Goal: Task Accomplishment & Management: Use online tool/utility

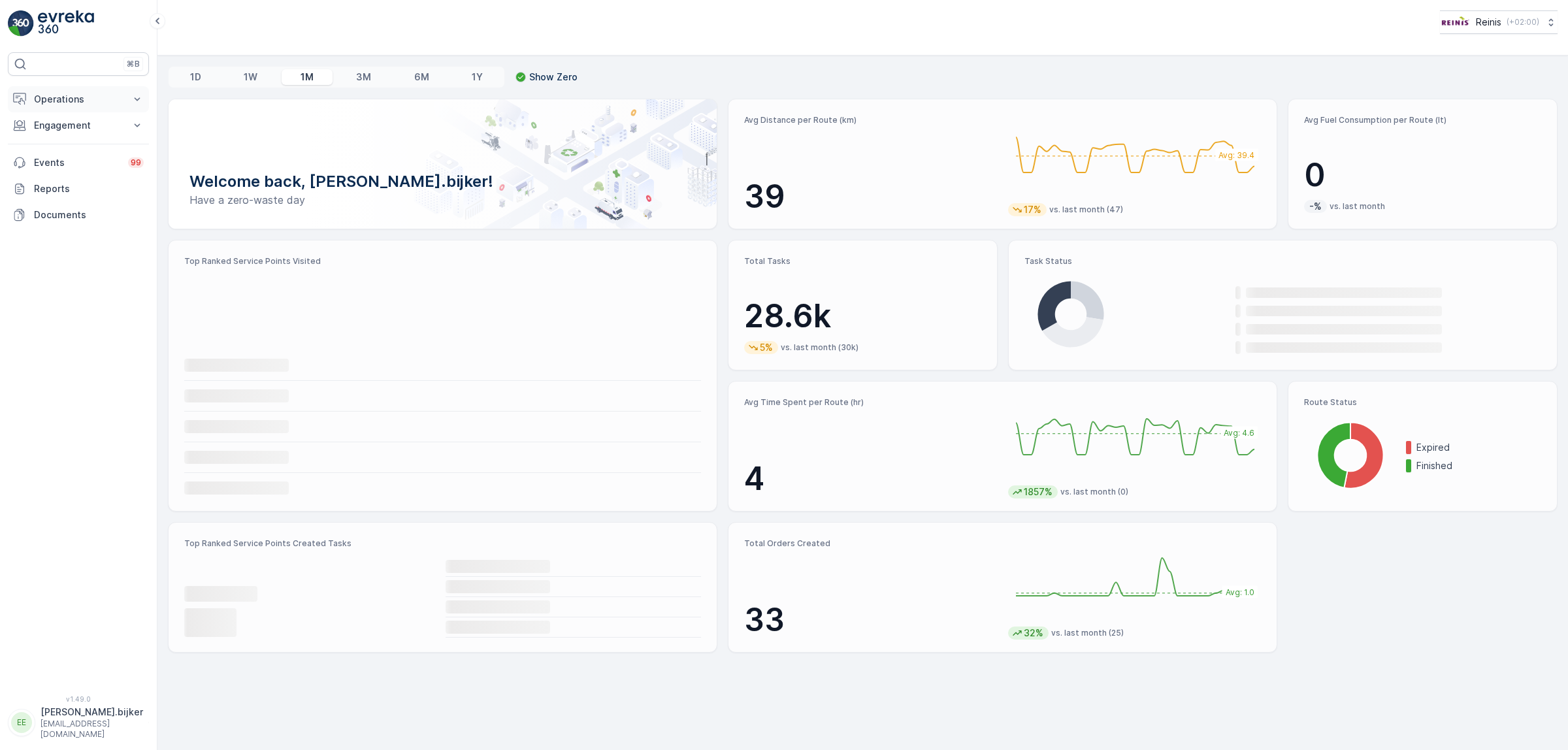
click at [72, 96] on p "Operations" at bounding box center [79, 98] width 89 height 13
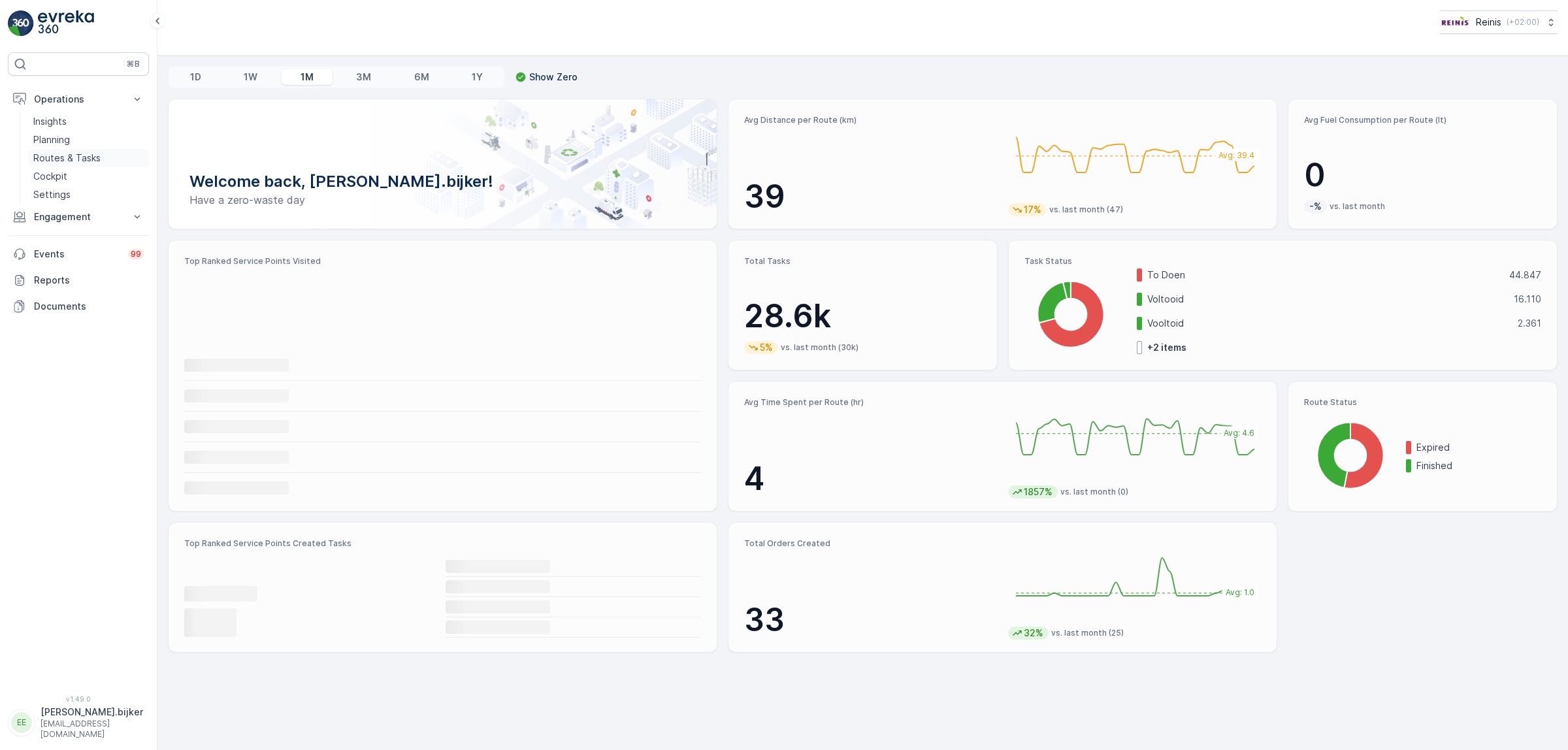
click at [67, 154] on p "Routes & Tasks" at bounding box center [67, 157] width 68 height 13
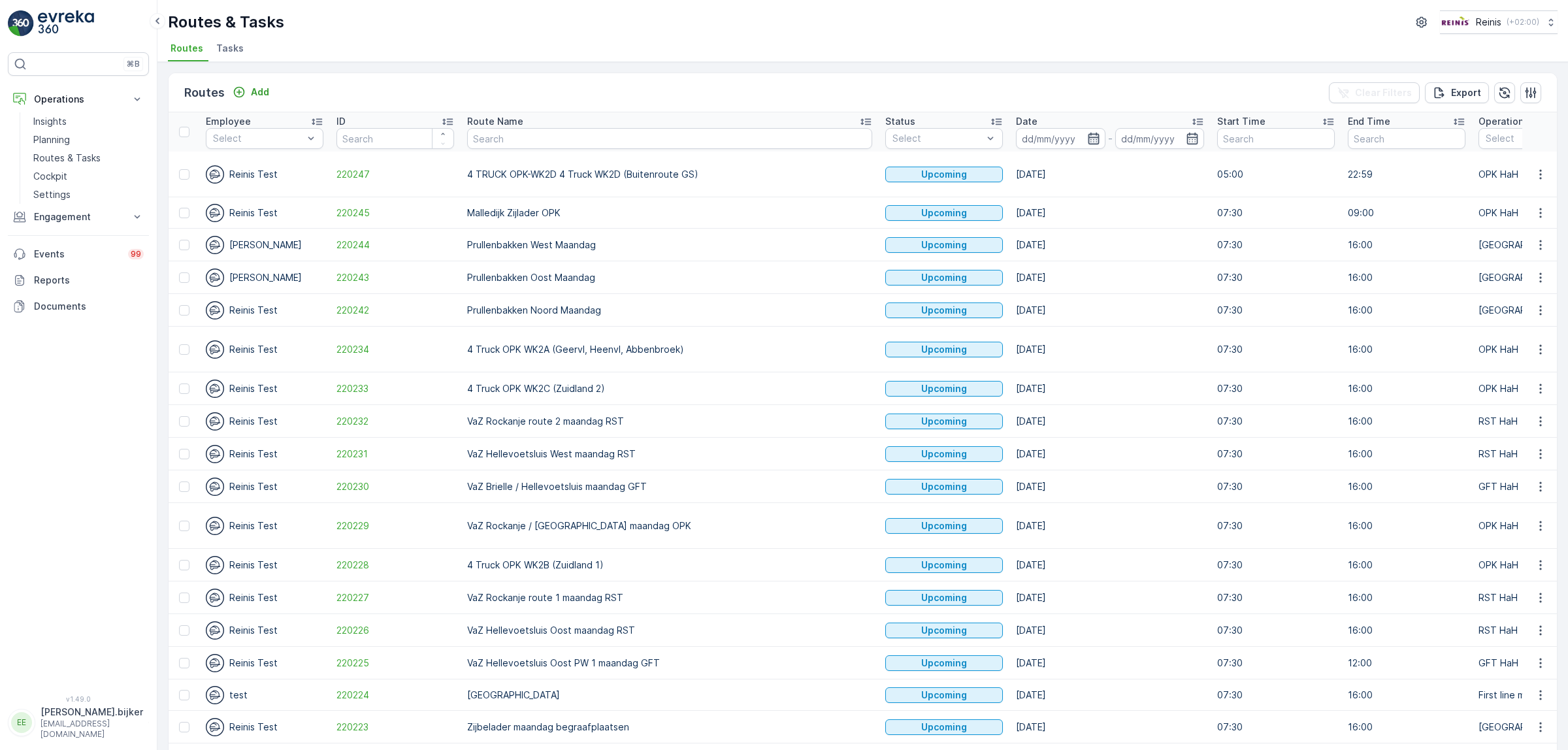
click at [1087, 135] on icon "button" at bounding box center [1093, 138] width 13 height 13
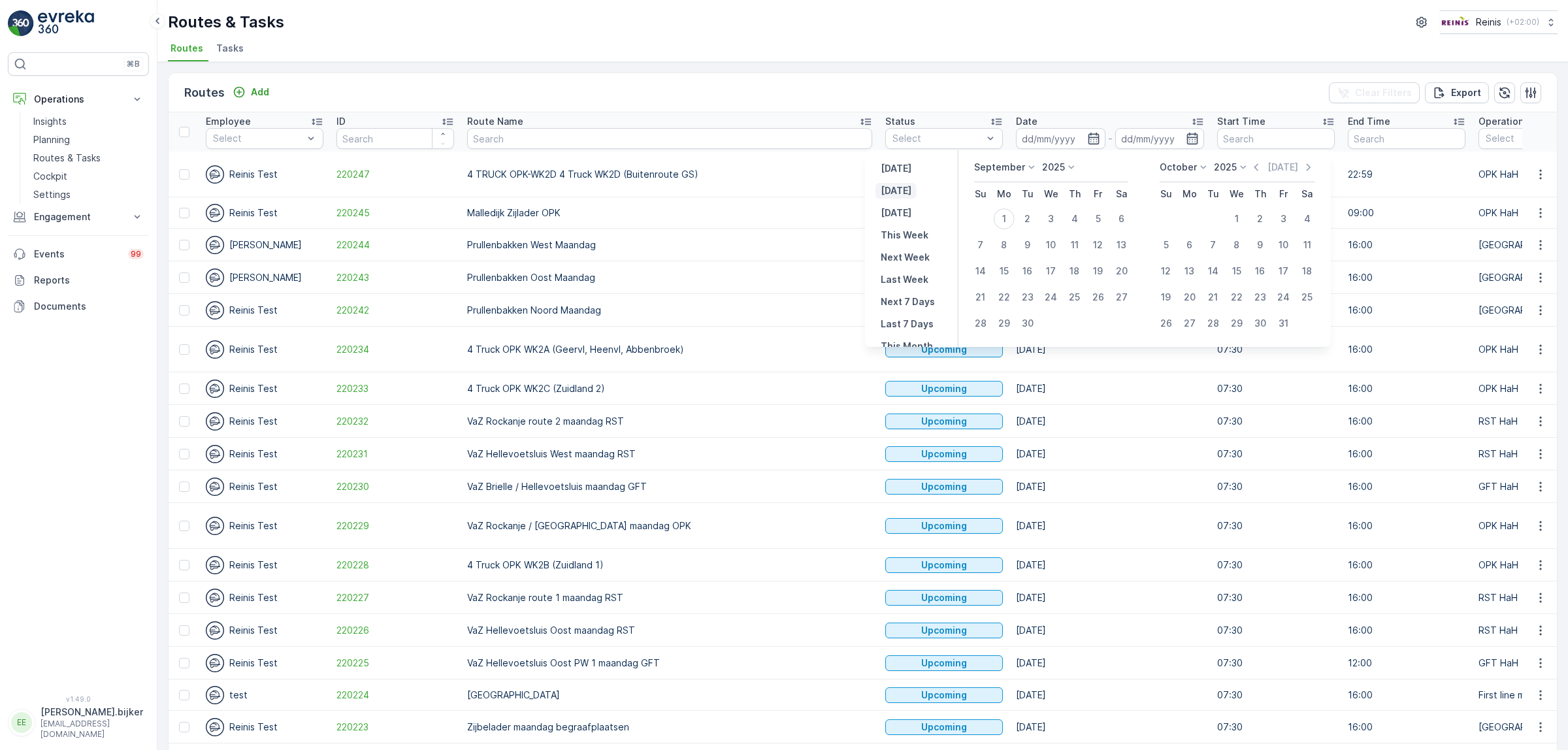
click at [896, 196] on p "[DATE]" at bounding box center [896, 190] width 31 height 13
type input "[DATE]"
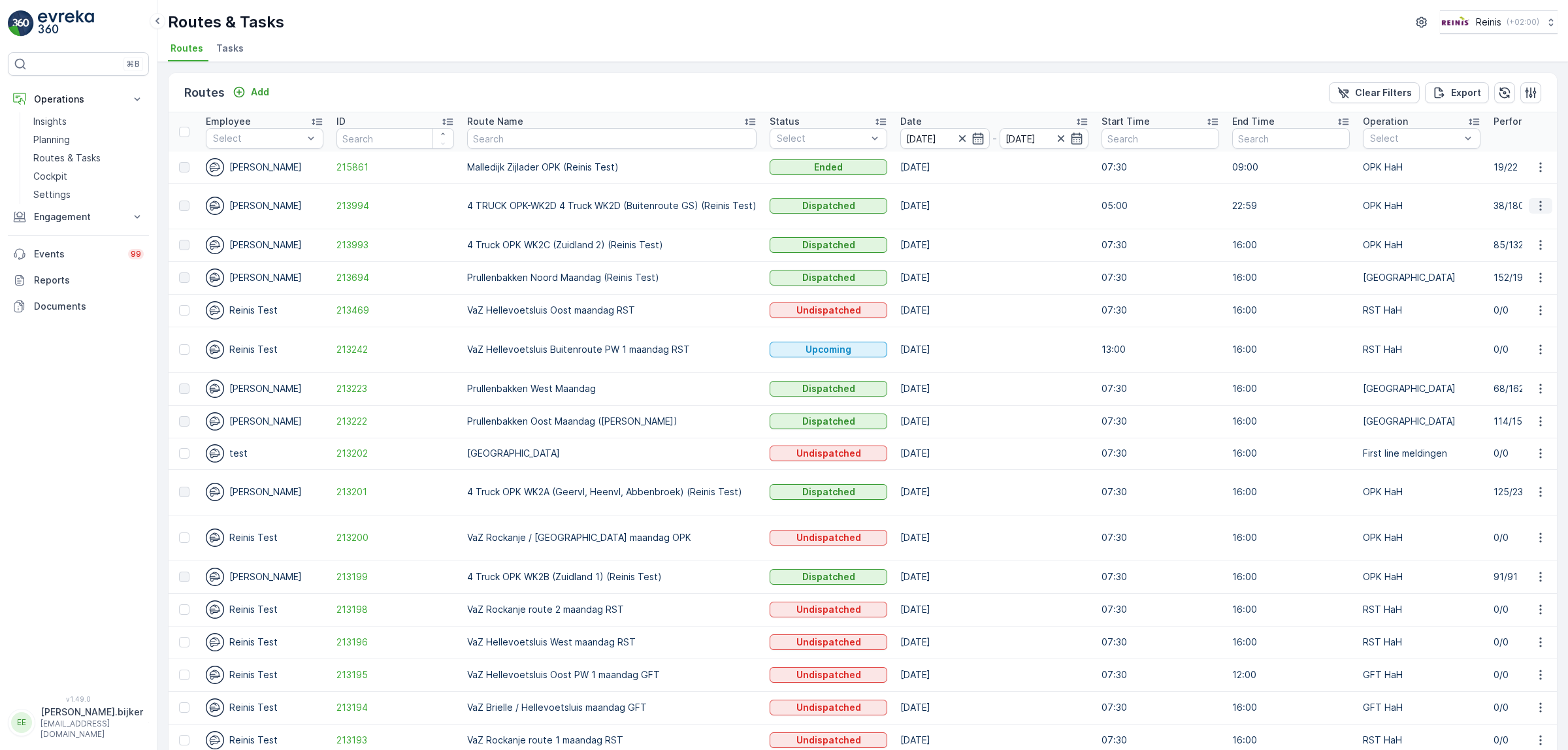
click at [1535, 201] on icon "button" at bounding box center [1541, 205] width 13 height 13
click at [1526, 223] on span "See More Details" at bounding box center [1510, 224] width 76 height 13
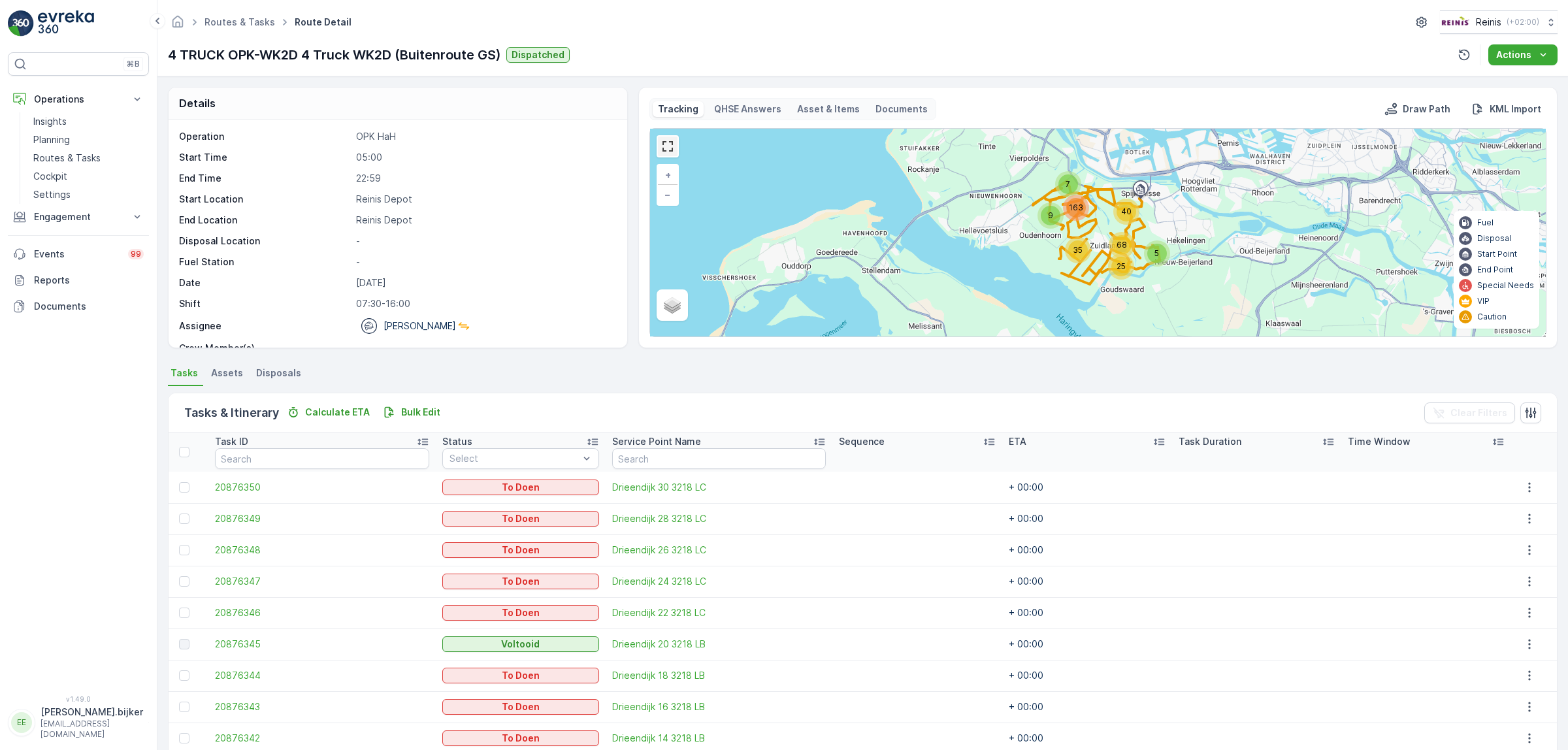
drag, startPoint x: 675, startPoint y: 155, endPoint x: 675, endPoint y: 253, distance: 98.0
click at [675, 154] on link at bounding box center [667, 146] width 20 height 20
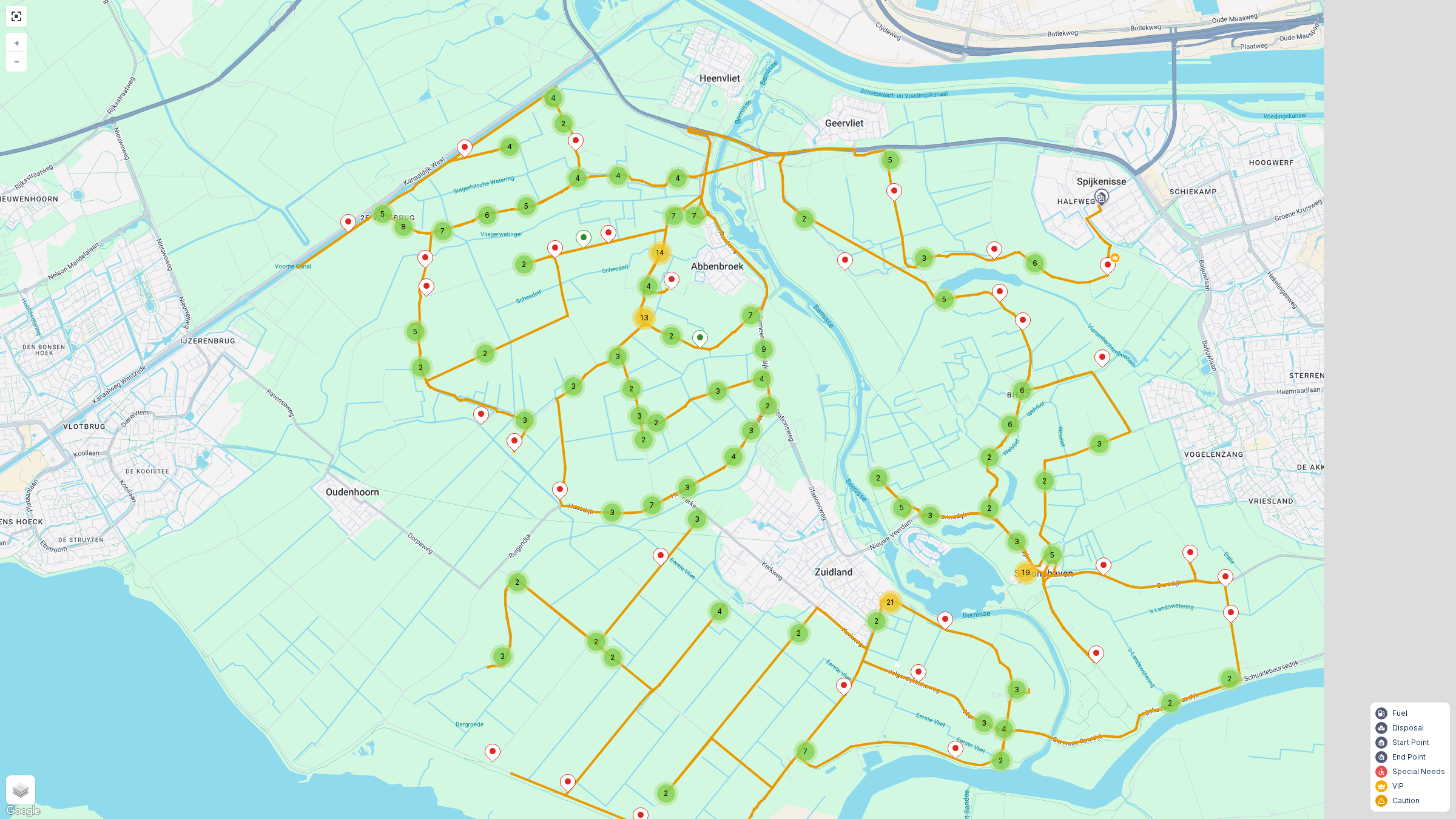
drag, startPoint x: 910, startPoint y: 465, endPoint x: 860, endPoint y: 517, distance: 72.1
click at [856, 523] on div "2 7 2 3 4 2 3 2 5 2 2 3 3 7 2 4 3 2 2 2 2 4 3 6 6 5 5 3 6 2 3 5 19 2 2 2 21 2 5…" at bounding box center [728, 409] width 1456 height 819
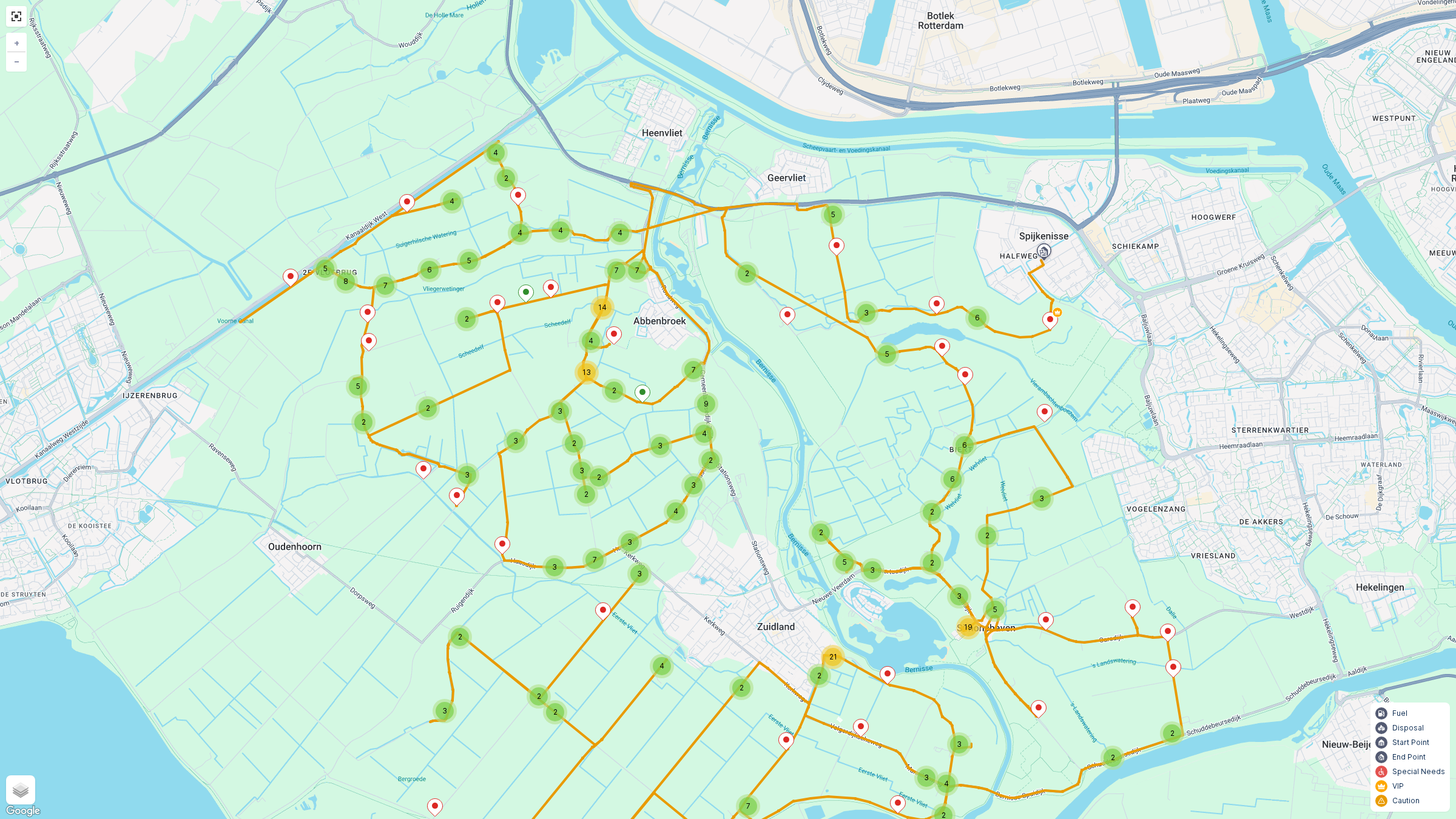
drag, startPoint x: 1045, startPoint y: 541, endPoint x: 874, endPoint y: 431, distance: 203.3
click at [847, 402] on div "2 7 2 3 4 2 3 2 5 2 2 3 3 7 2 4 3 2 2 2 2 4 3 6 6 5 5 3 6 2 3 5 19 2 2 2 21 2 5…" at bounding box center [728, 409] width 1456 height 819
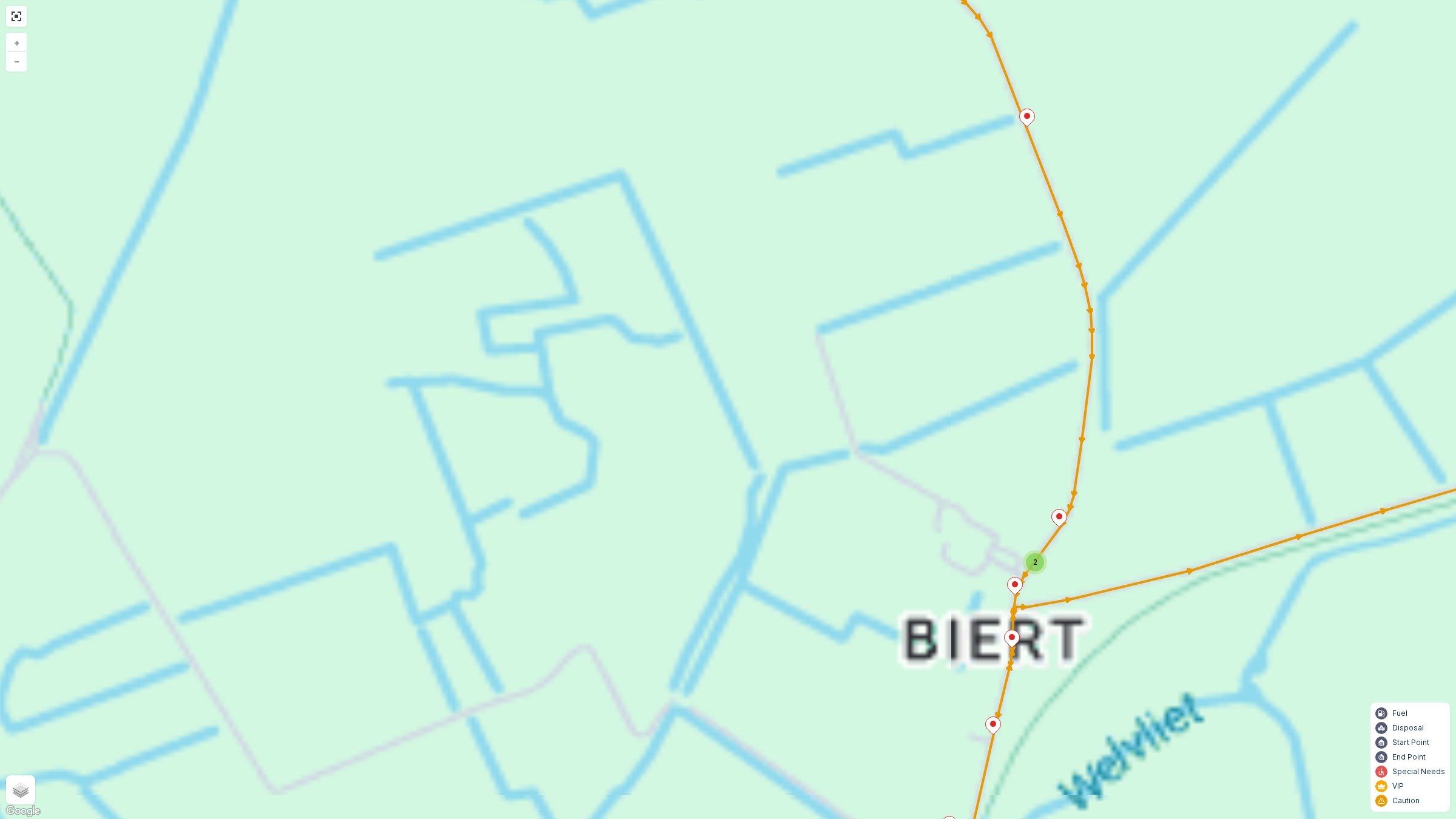
click at [903, 435] on div "2 2 2 2 2 2 2 2 2 3 2 3 2 2 3 2 2 2 5 7 6 2 3 2 2 3 2 2 2 2 2 2 2 2 2 6 2 2 4 2…" at bounding box center [728, 409] width 1456 height 819
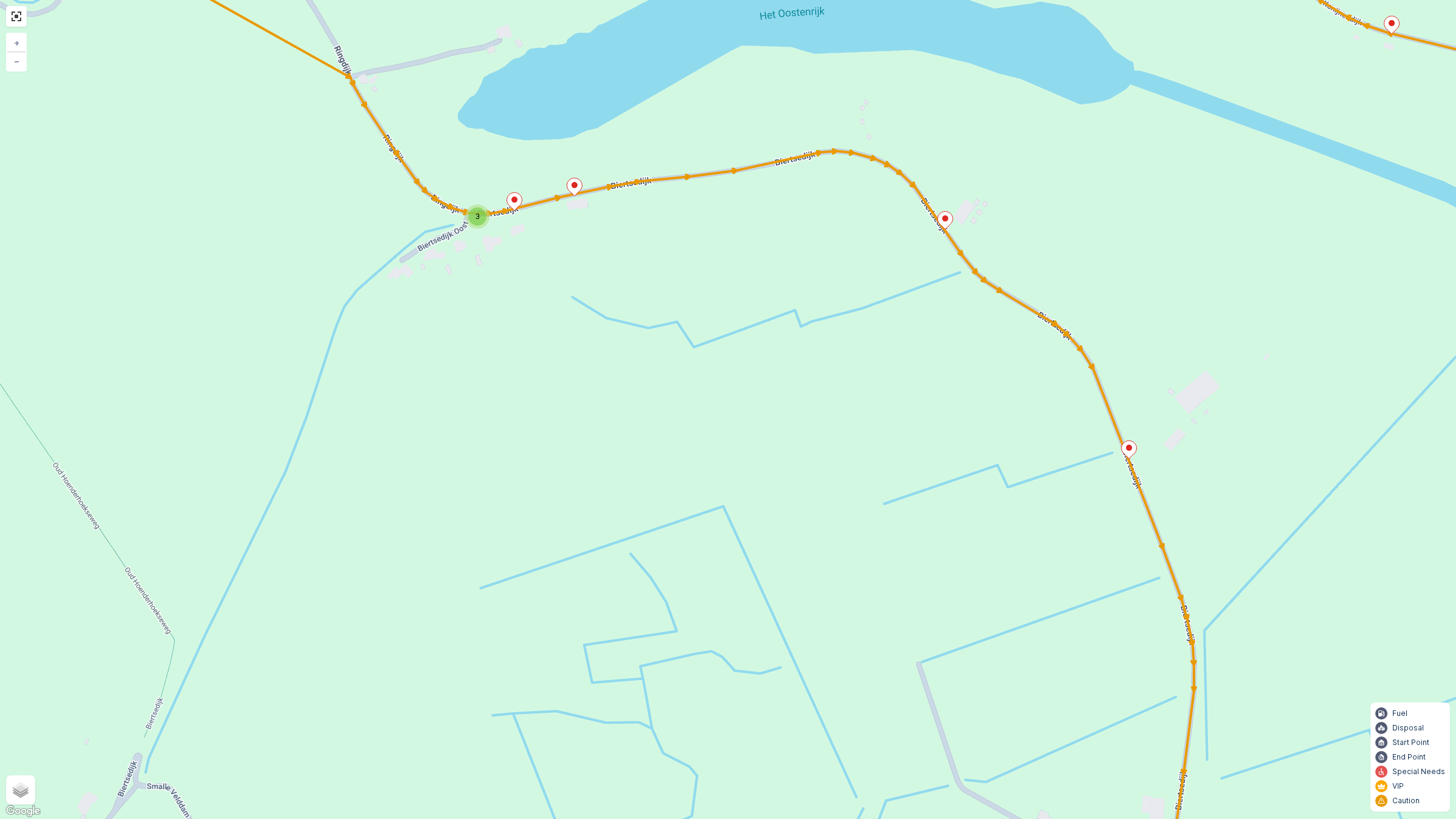
drag, startPoint x: 760, startPoint y: 300, endPoint x: 1175, endPoint y: 431, distance: 435.2
click at [1145, 442] on div "2 2 2 2 2 2 2 2 2 3 2 3 2 2 3 2 2 2 5 7 6 2 3 2 2 3 2 2 2 2 2 2 2 2 2 6 2 2 4 2…" at bounding box center [728, 409] width 1456 height 819
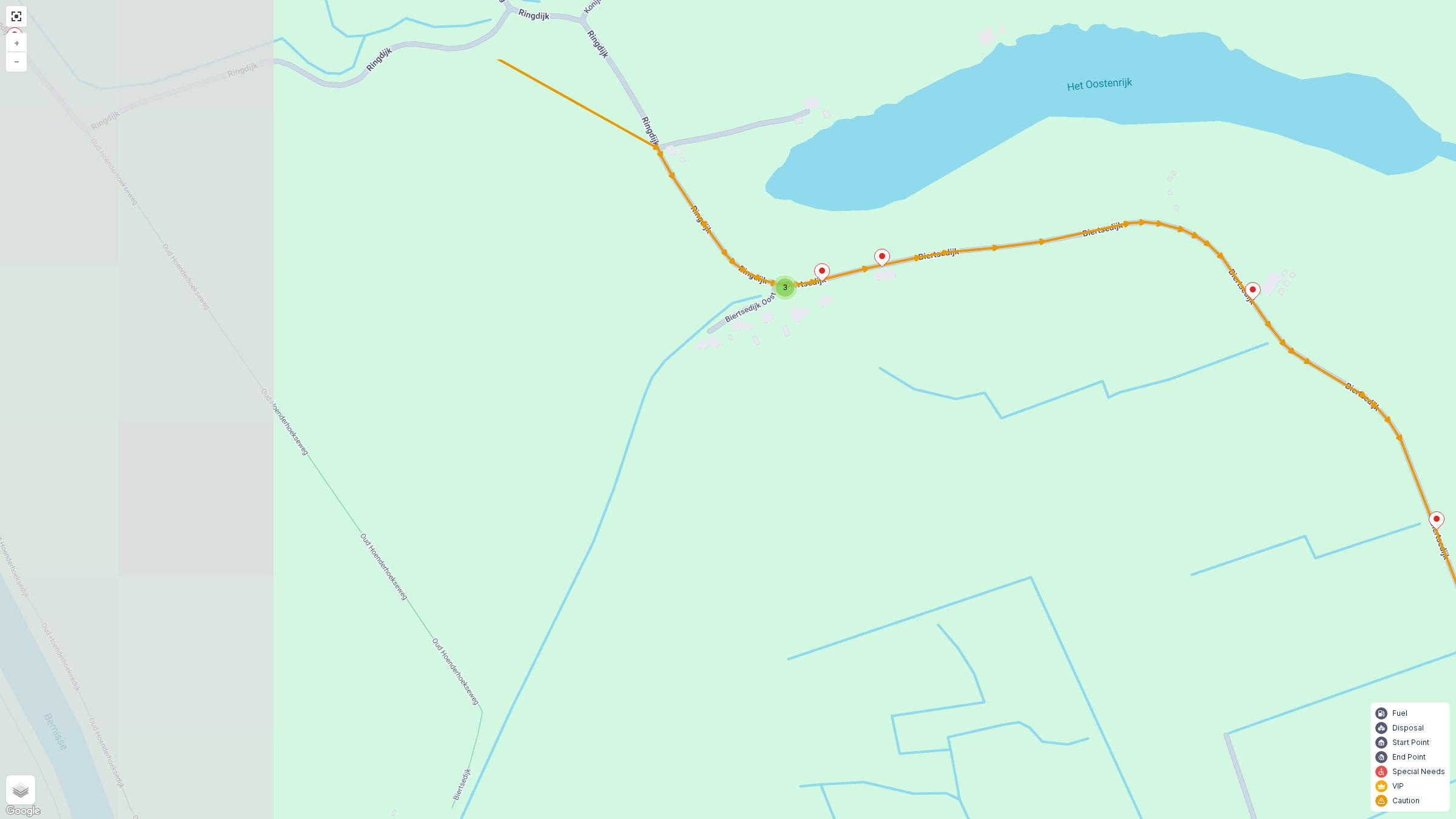
click at [921, 395] on div "2 2 2 2 2 2 2 2 2 3 2 3 2 2 3 2 2 2 5 7 6 2 3 2 2 3 2 2 2 2 2 2 2 2 2 6 2 2 4 2…" at bounding box center [728, 409] width 1456 height 819
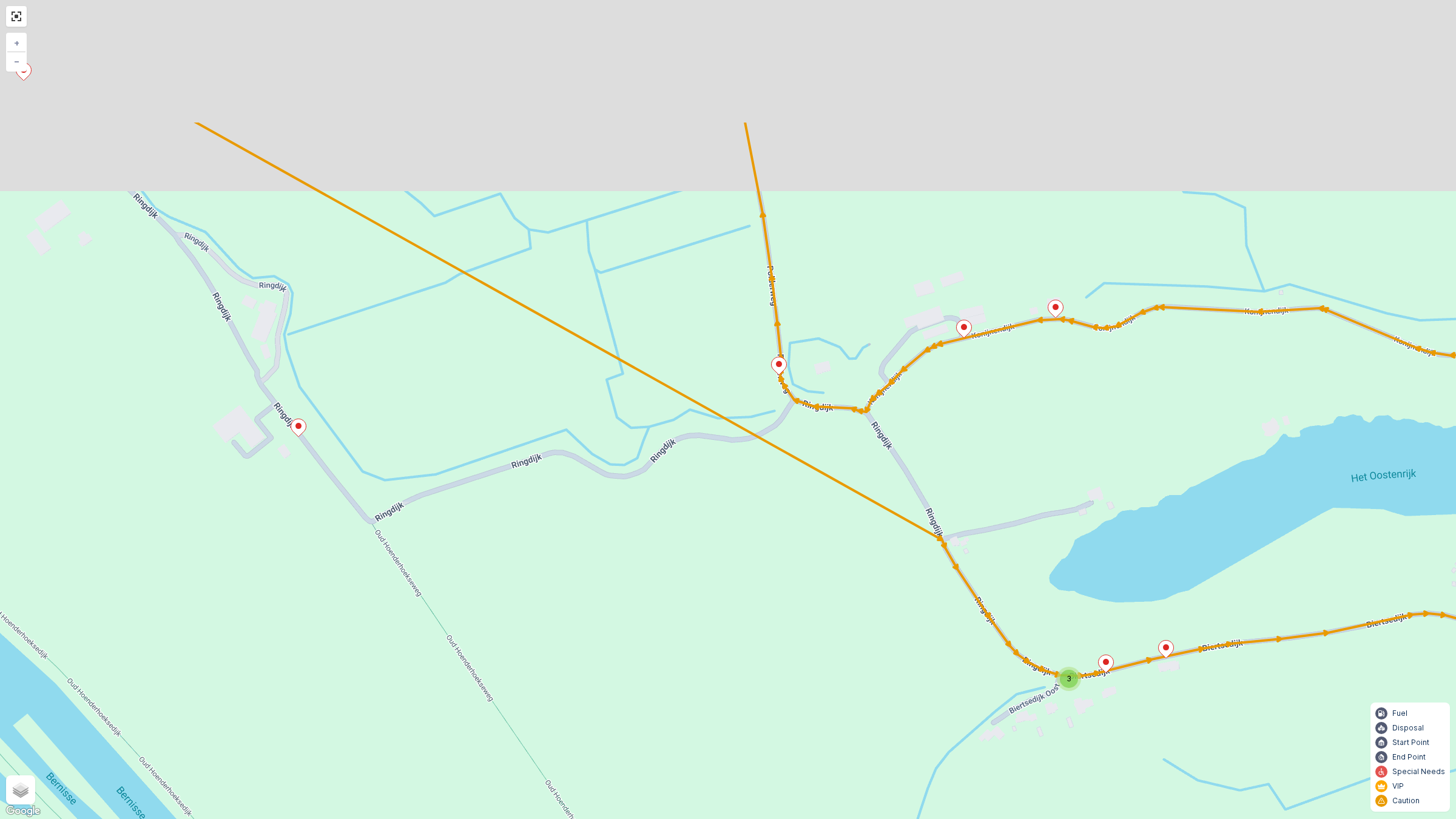
drag, startPoint x: 844, startPoint y: 314, endPoint x: 851, endPoint y: 514, distance: 200.1
click at [851, 514] on div "2 2 2 2 2 2 2 2 2 3 2 3 2 2 3 2 2 2 5 7 6 2 3 2 2 3 2 2 2 2 2 2 2 2 2 6 2 2 4 2…" at bounding box center [728, 409] width 1456 height 819
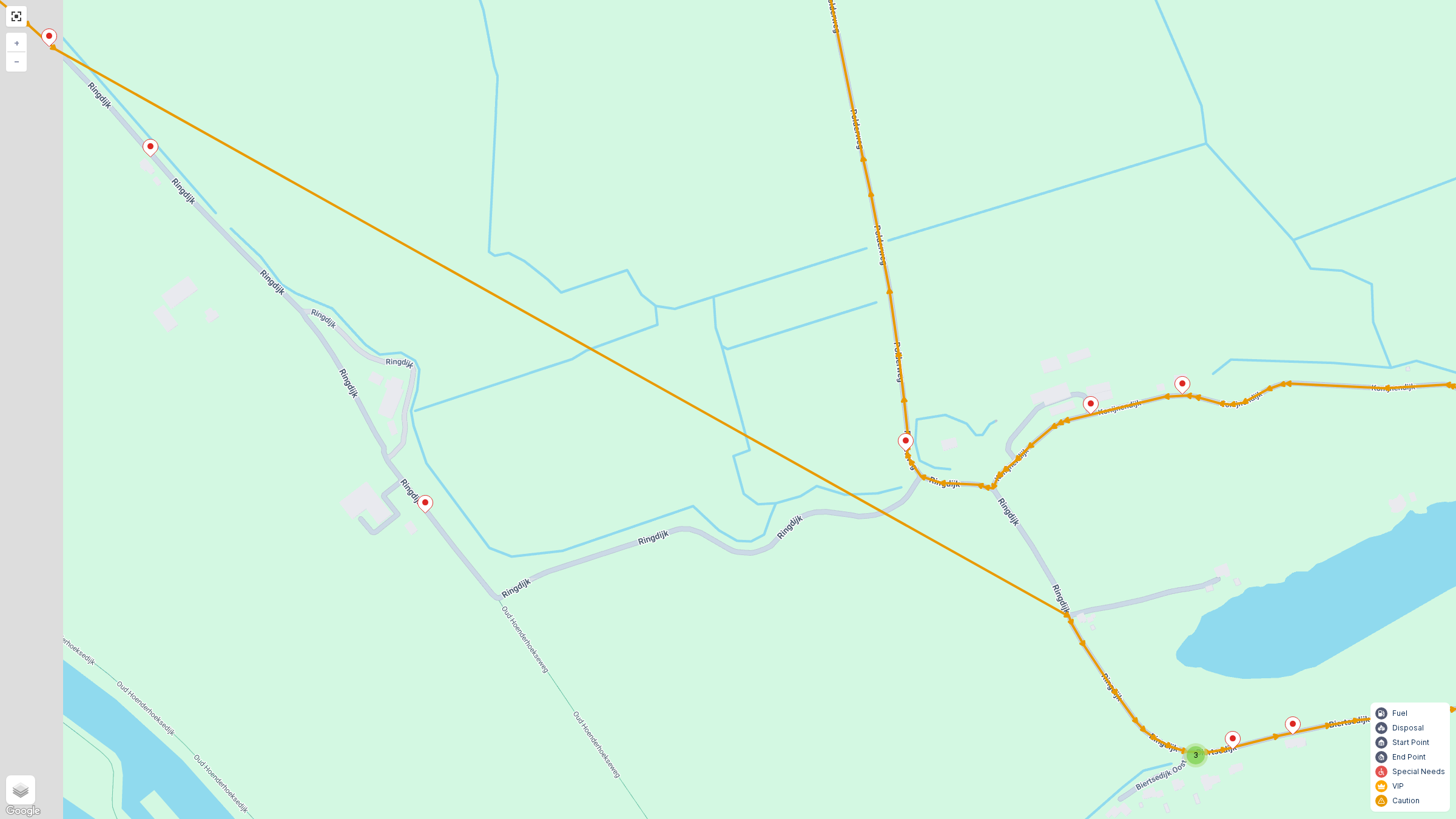
drag, startPoint x: 469, startPoint y: 241, endPoint x: 688, endPoint y: 428, distance: 288.0
click at [680, 450] on div "2 2 2 2 2 2 2 2 2 3 2 3 2 2 3 2 2 2 5 7 6 2 3 2 2 3 2 2 2 2 2 2 2 2 2 6 2 2 4 2…" at bounding box center [728, 409] width 1456 height 819
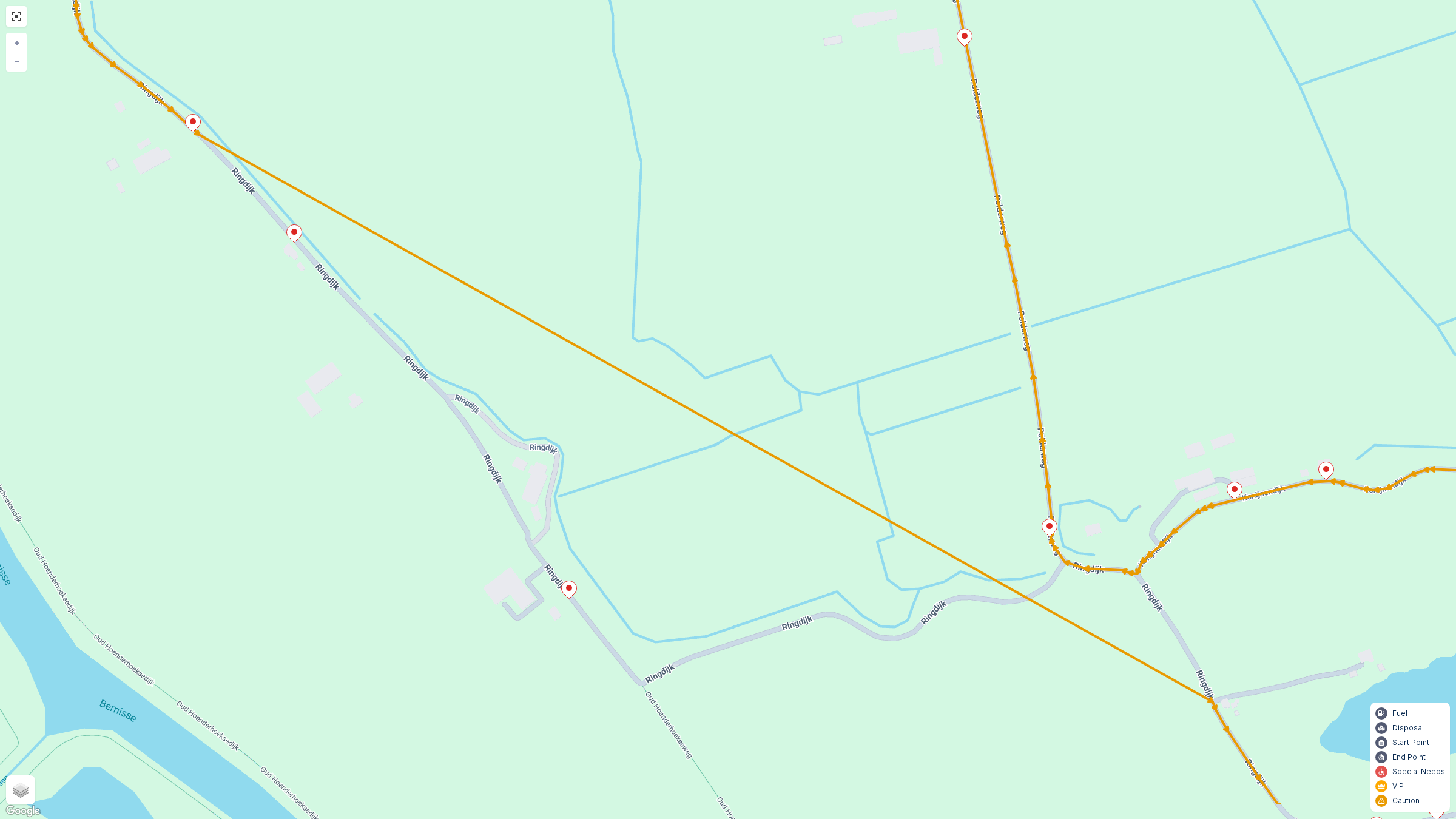
drag, startPoint x: 471, startPoint y: 315, endPoint x: 450, endPoint y: 275, distance: 45.2
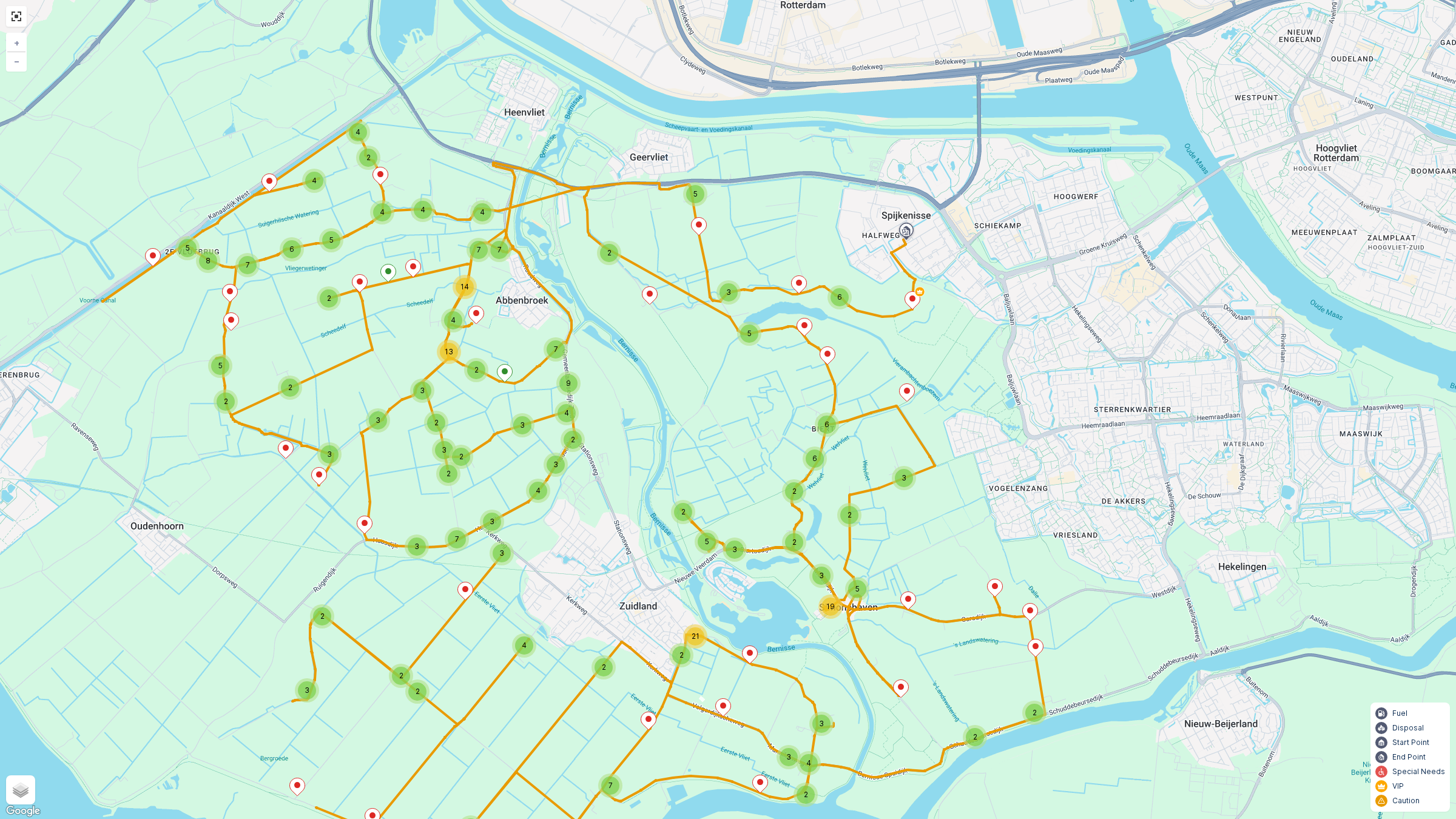
drag, startPoint x: 984, startPoint y: 378, endPoint x: 1068, endPoint y: 368, distance: 84.6
click at [1068, 368] on div "2 7 2 3 4 2 3 2 5 2 2 3 3 7 2 4 3 2 2 2 2 4 3 6 6 5 5 3 6 2 3 5 19 2 2 2 21 2 5…" at bounding box center [728, 409] width 1456 height 819
drag, startPoint x: 1066, startPoint y: 438, endPoint x: 1062, endPoint y: 352, distance: 86.1
click at [1065, 440] on div "2 7 2 3 4 2 3 2 5 2 2 3 3 7 2 4 3 2 2 2 2 4 3 6 6 5 5 3 6 2 3 5 19 2 2 2 21 2 5…" at bounding box center [728, 409] width 1456 height 819
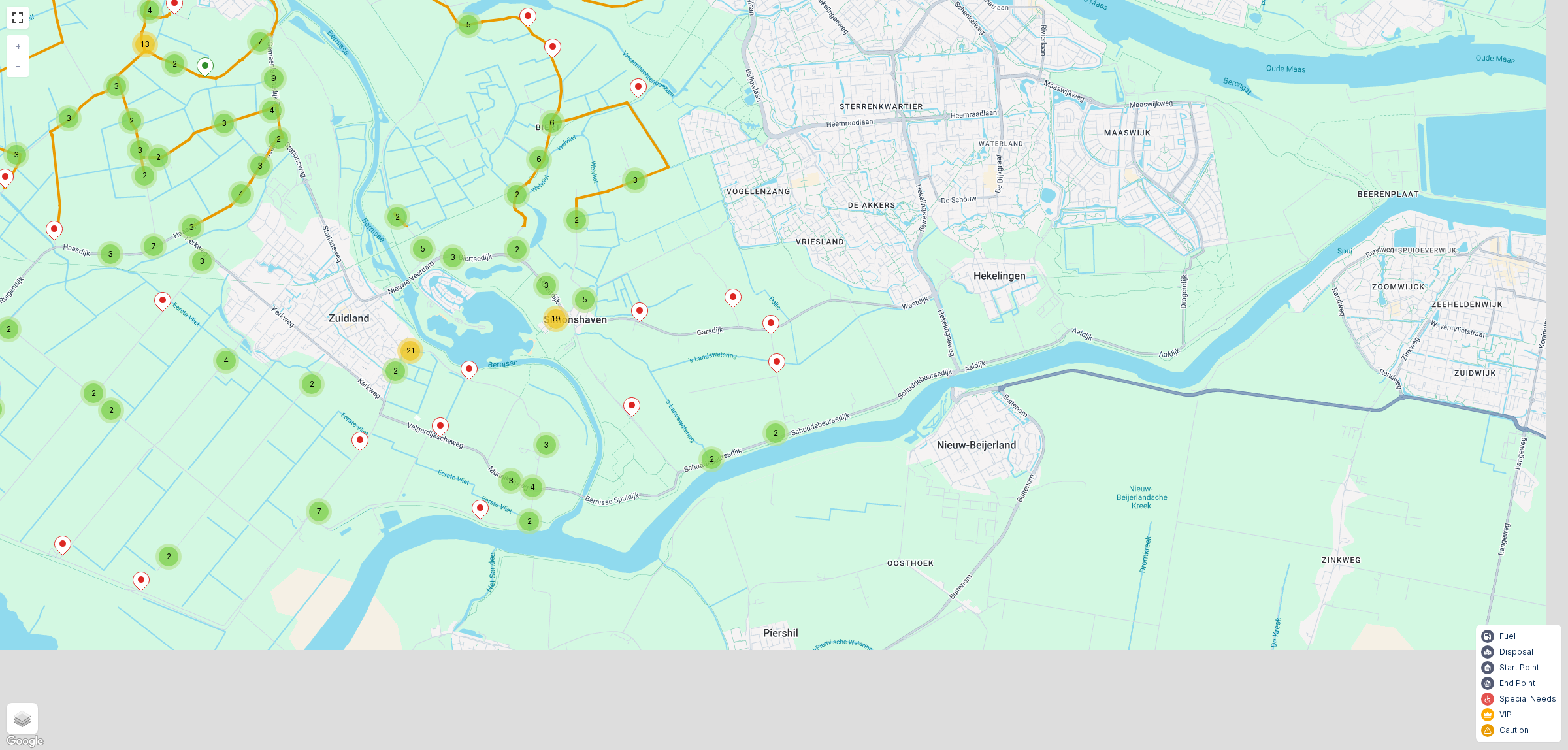
drag, startPoint x: 171, startPoint y: 53, endPoint x: 501, endPoint y: 45, distance: 330.1
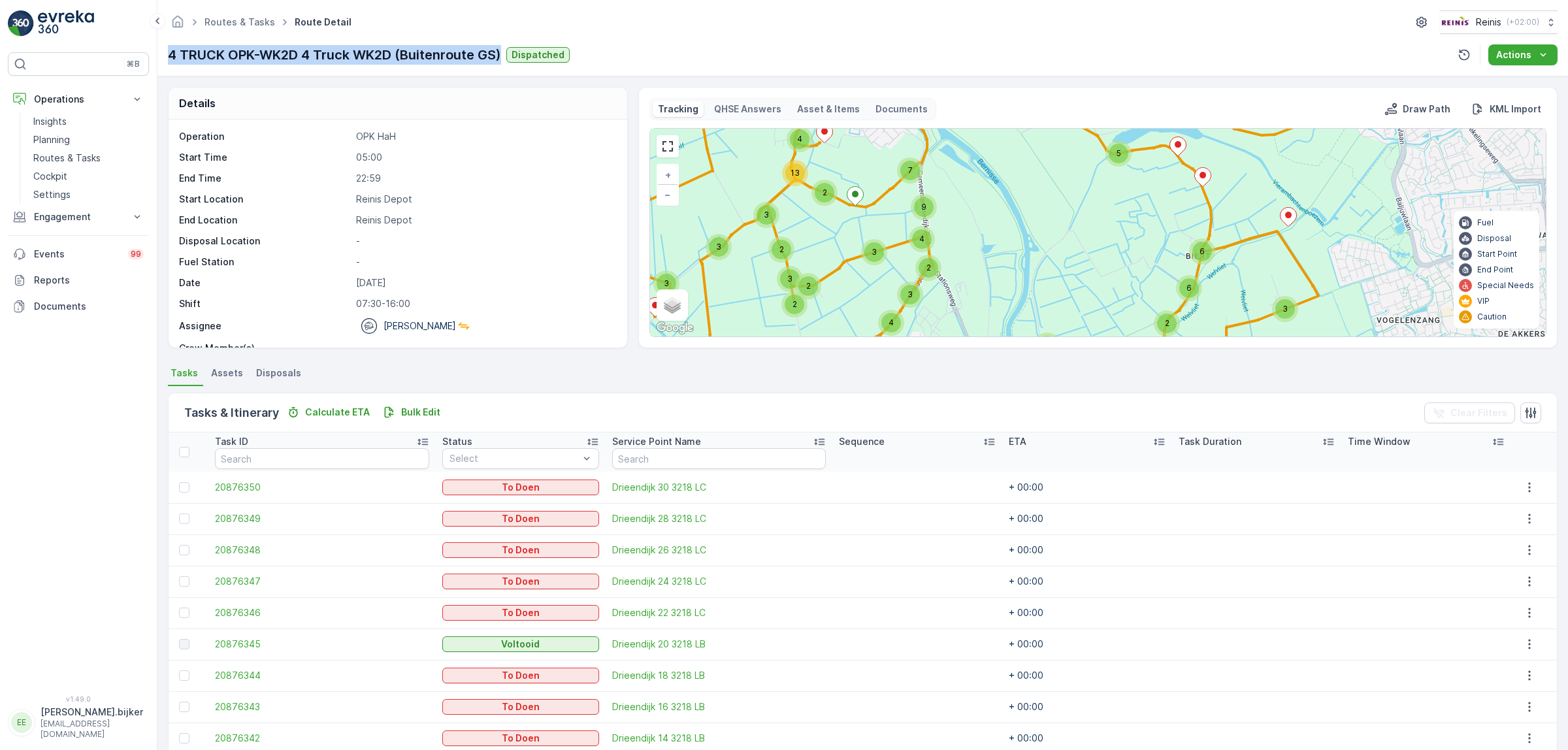
click at [501, 45] on p "4 TRUCK OPK-WK2D 4 Truck WK2D (Buitenroute GS)" at bounding box center [334, 55] width 334 height 20
